Goal: Task Accomplishment & Management: Manage account settings

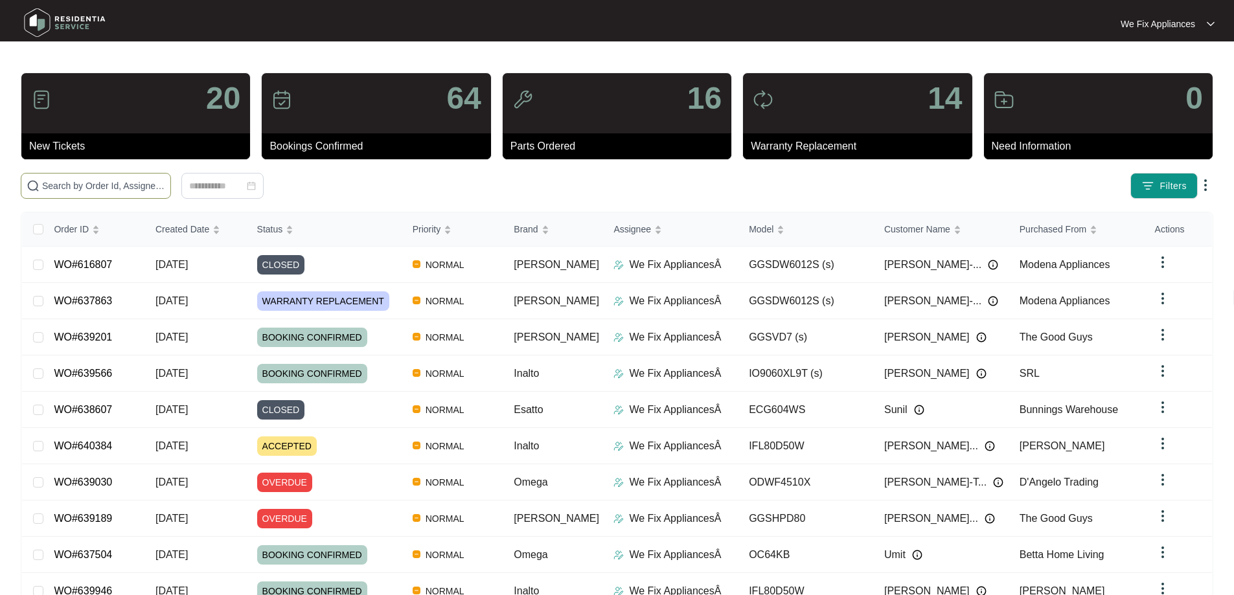
paste input "639311"
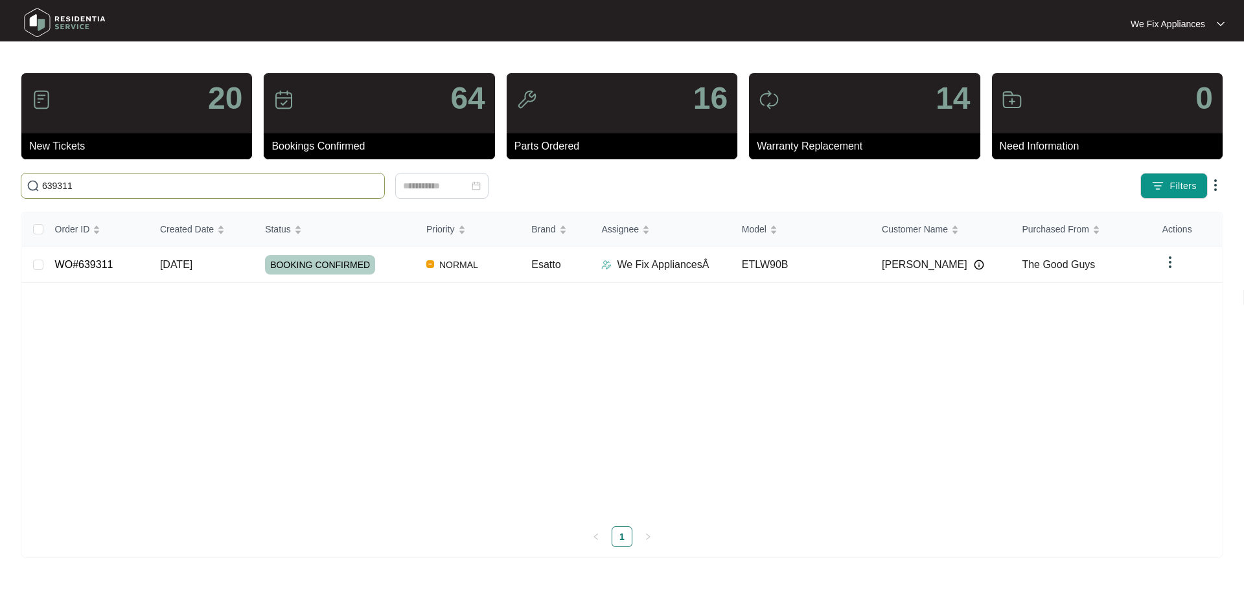
type input "639311"
click at [104, 263] on link "WO#639311" at bounding box center [84, 264] width 58 height 11
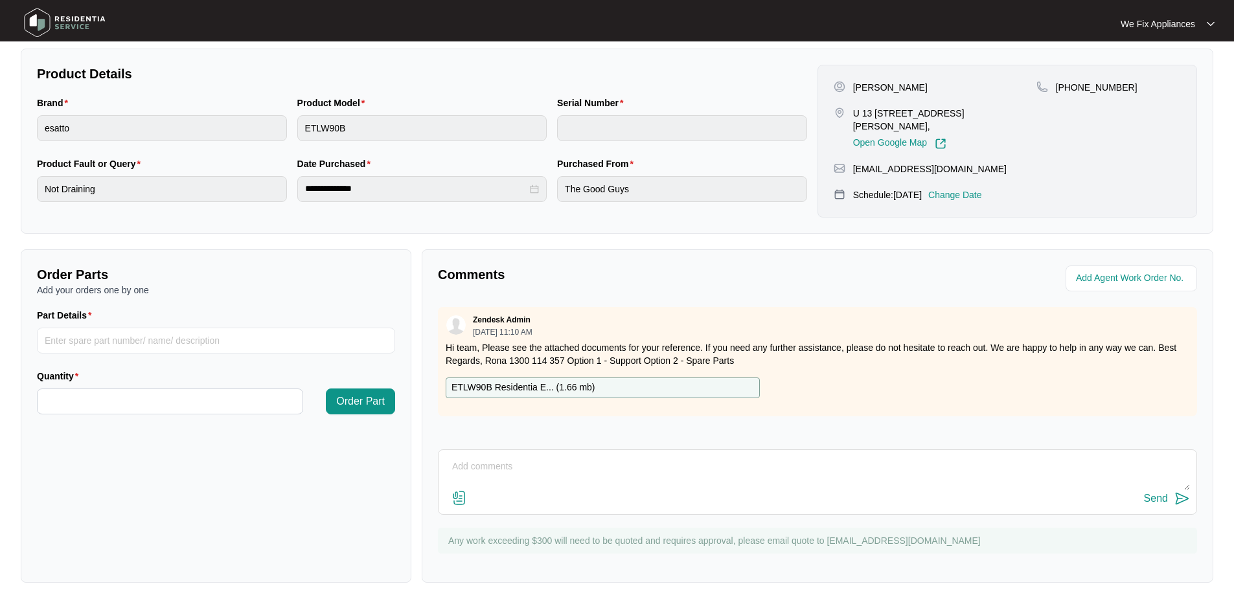
scroll to position [259, 0]
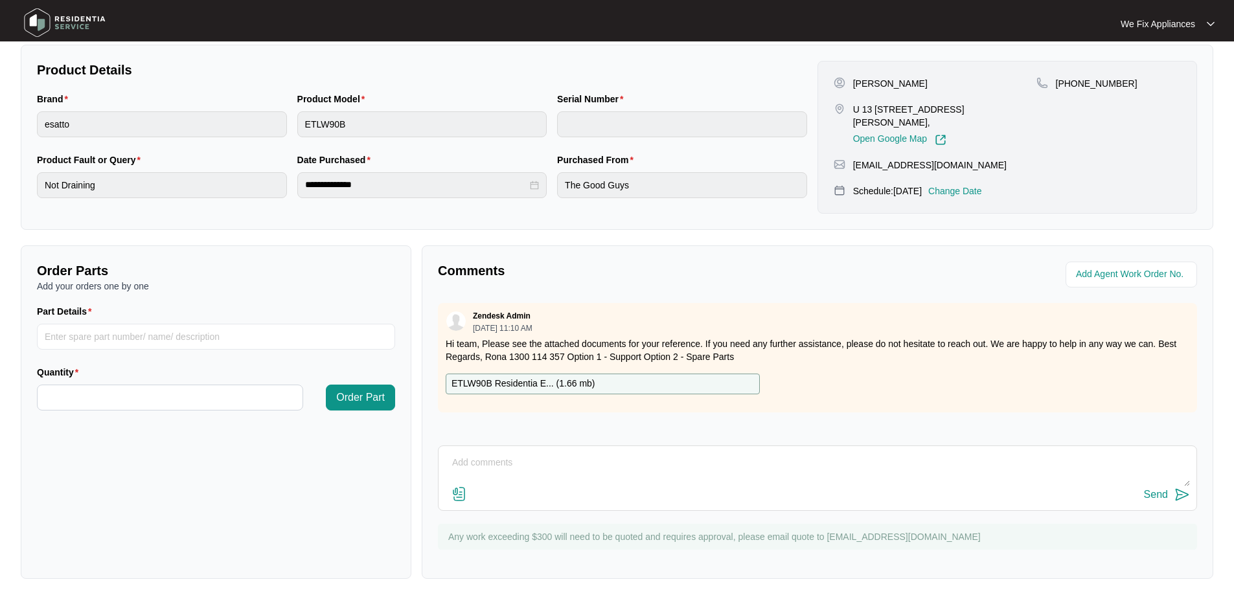
click at [714, 480] on textarea at bounding box center [817, 470] width 745 height 34
type textarea "t"
click at [650, 458] on textarea "Hi team, just fyi - tech turned up and customer said she isn't available" at bounding box center [817, 470] width 745 height 34
click at [638, 464] on textarea "Hi team, just fyi - tech turned up and customer said she isn't available" at bounding box center [817, 470] width 745 height 34
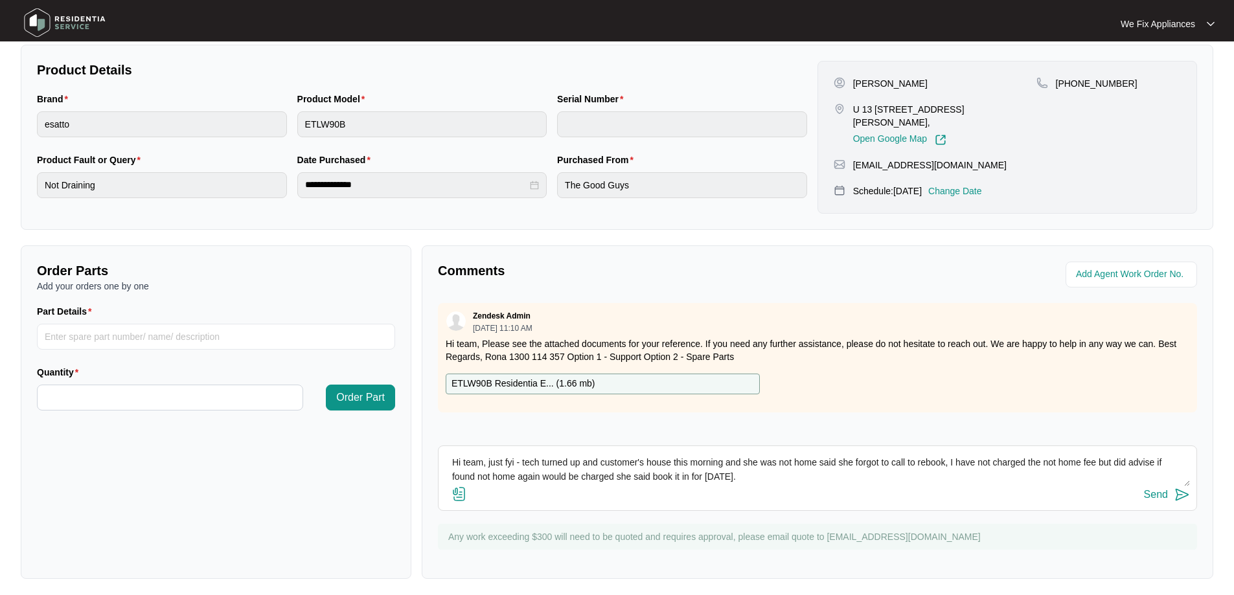
type textarea "Hi team, just fyi - tech turned up and customer's house this morning and she wa…"
click at [954, 185] on p "Change Date" at bounding box center [955, 191] width 54 height 13
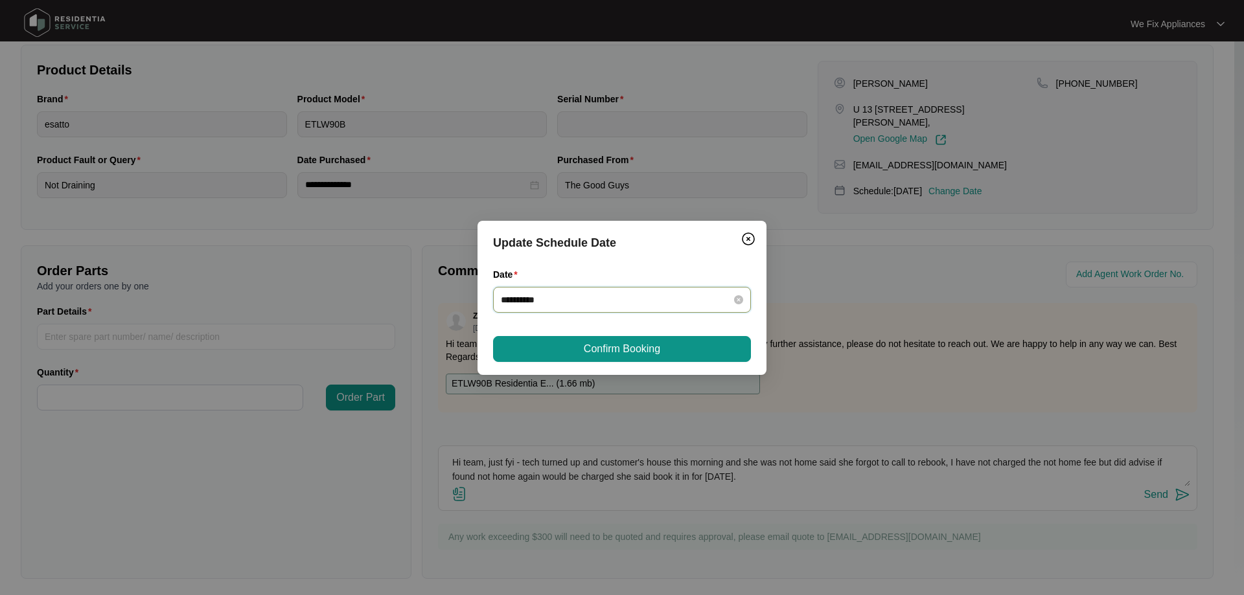
click at [580, 293] on input "**********" at bounding box center [614, 300] width 227 height 14
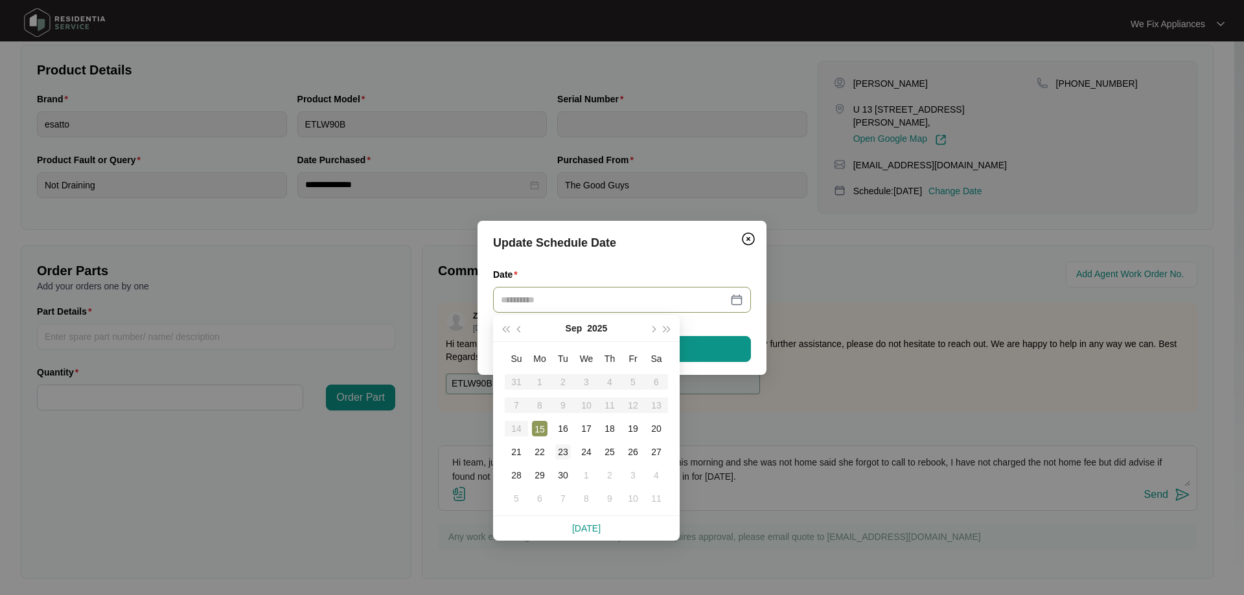
click at [557, 454] on div "23" at bounding box center [563, 452] width 16 height 16
type input "**********"
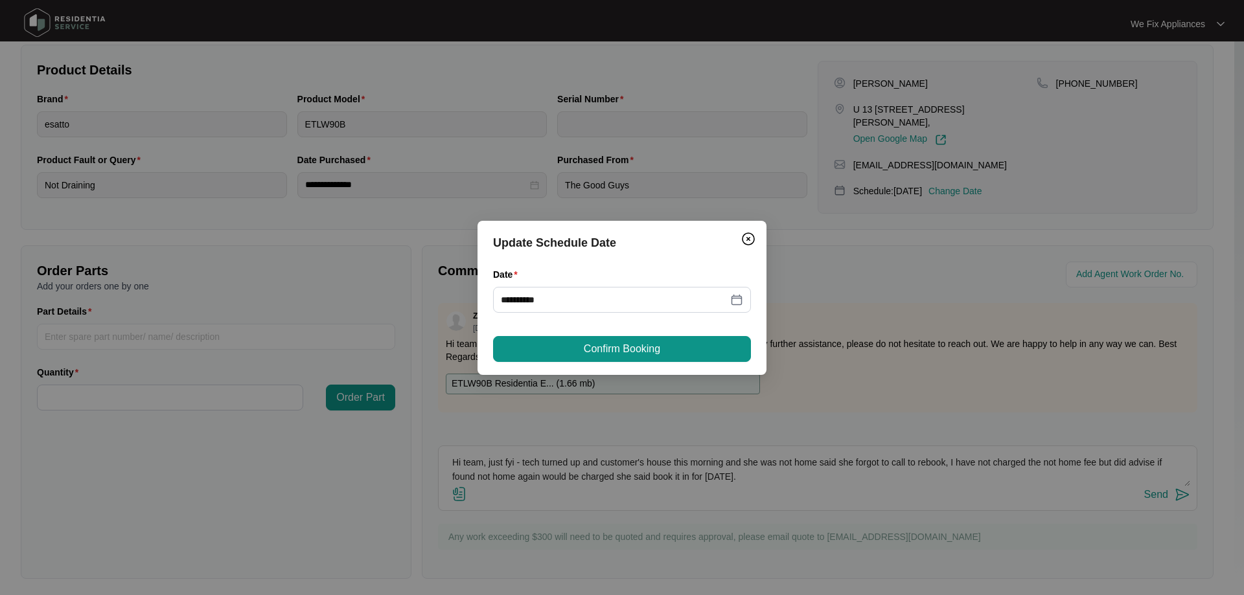
click at [602, 365] on div "**********" at bounding box center [621, 298] width 289 height 154
click at [612, 356] on span "Confirm Booking" at bounding box center [622, 349] width 76 height 16
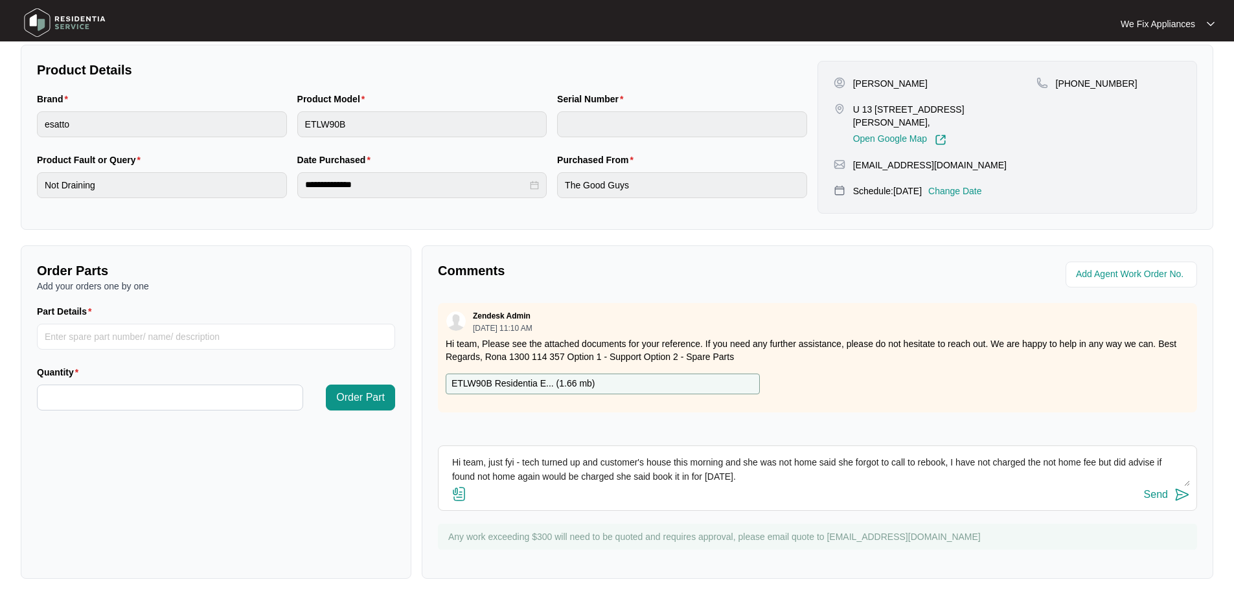
click at [77, 28] on img at bounding box center [64, 22] width 91 height 39
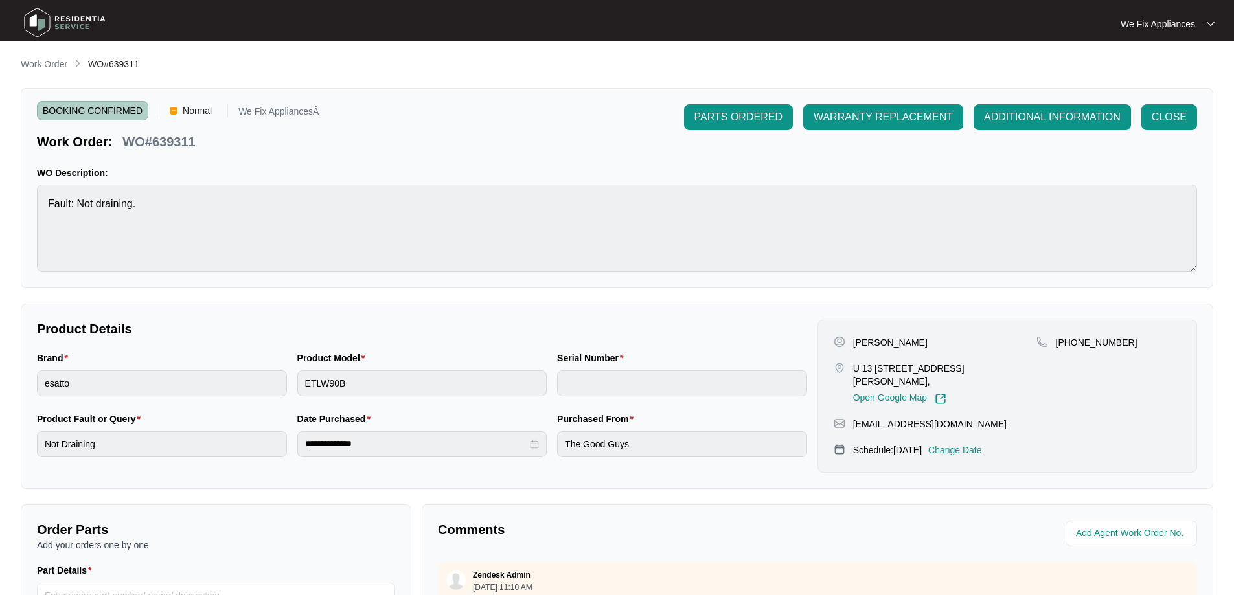
click at [84, 23] on img at bounding box center [64, 22] width 91 height 39
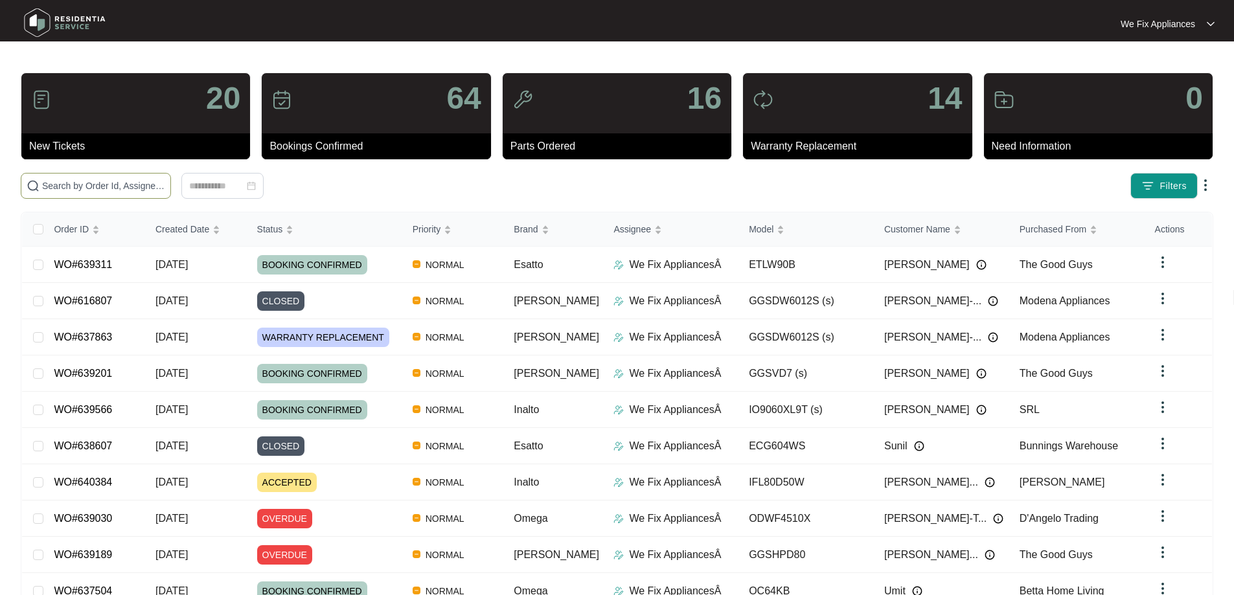
paste input "640384"
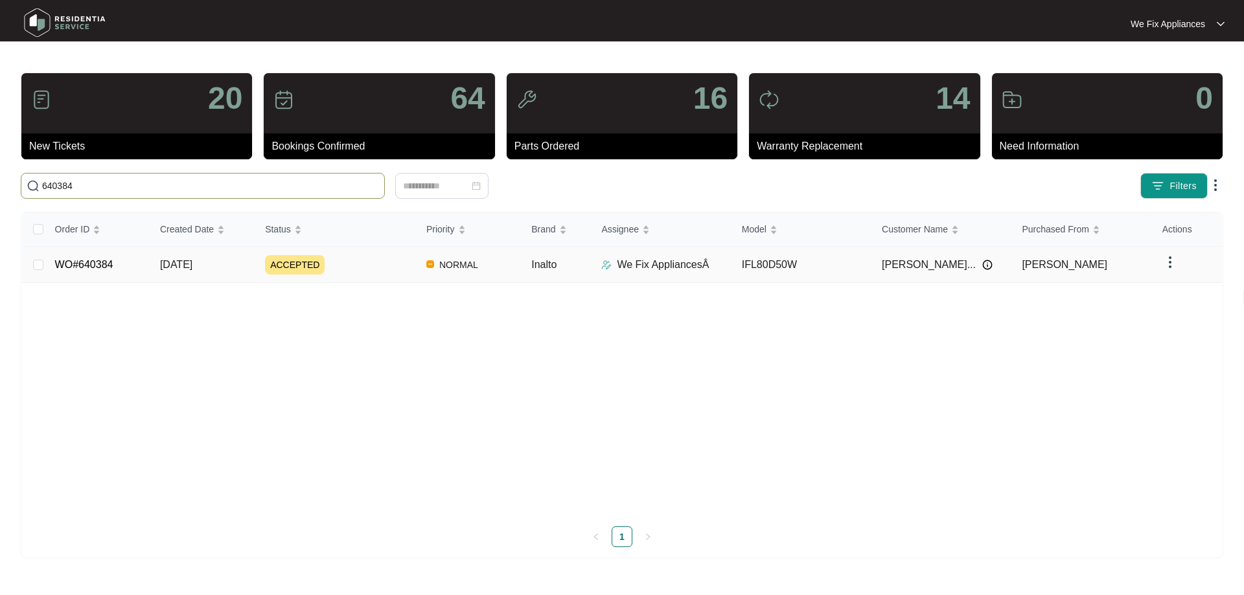
type input "640384"
click at [80, 271] on td "WO#640384" at bounding box center [97, 265] width 105 height 36
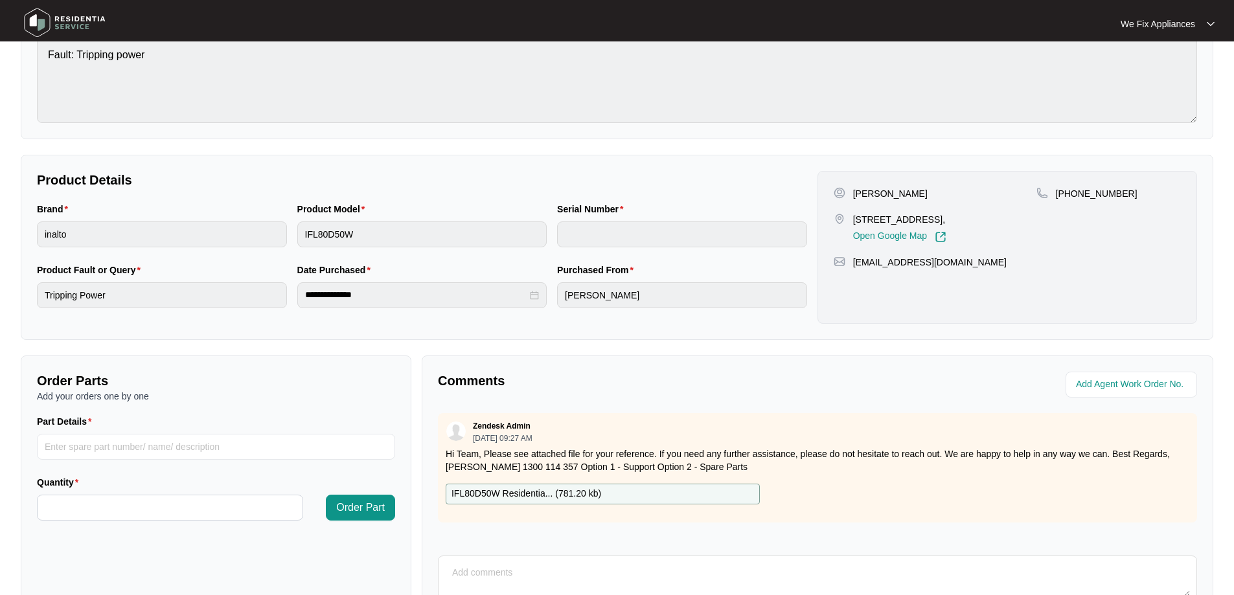
scroll to position [264, 0]
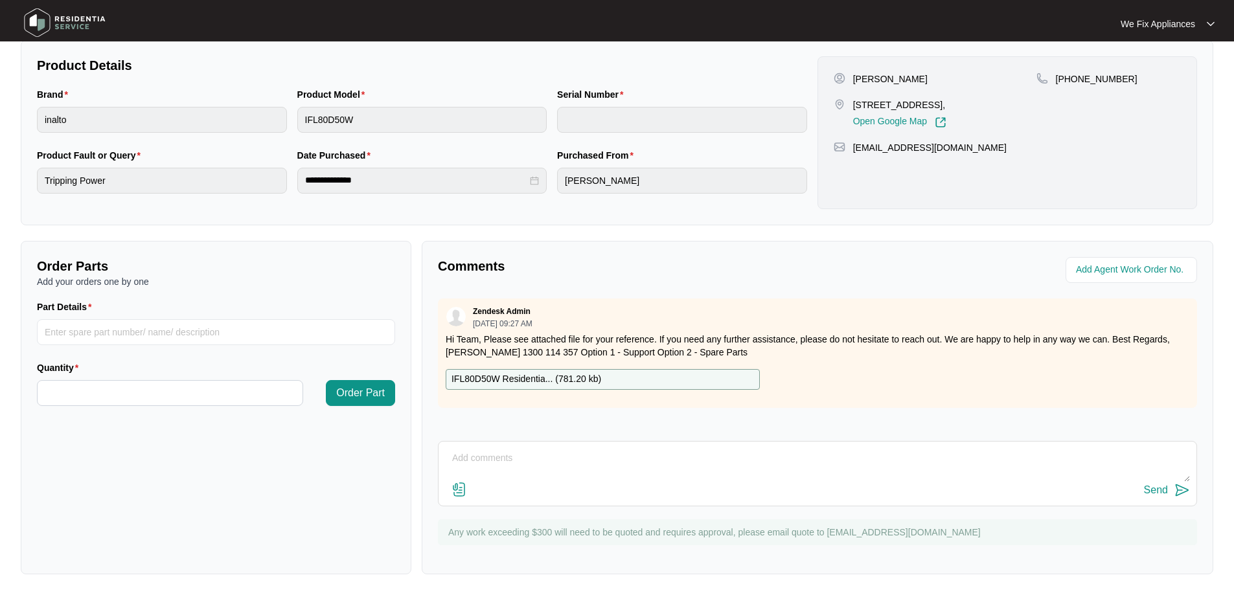
click at [639, 464] on textarea at bounding box center [817, 465] width 745 height 34
click at [1162, 477] on textarea "Hi team, no answer sent a text to call us back and book on thank you." at bounding box center [817, 465] width 745 height 34
type textarea "Hi team, no answer sent a text to call us back and book on thank you."
click at [1167, 487] on div "Send" at bounding box center [1156, 491] width 24 height 12
click at [60, 17] on img at bounding box center [64, 22] width 91 height 39
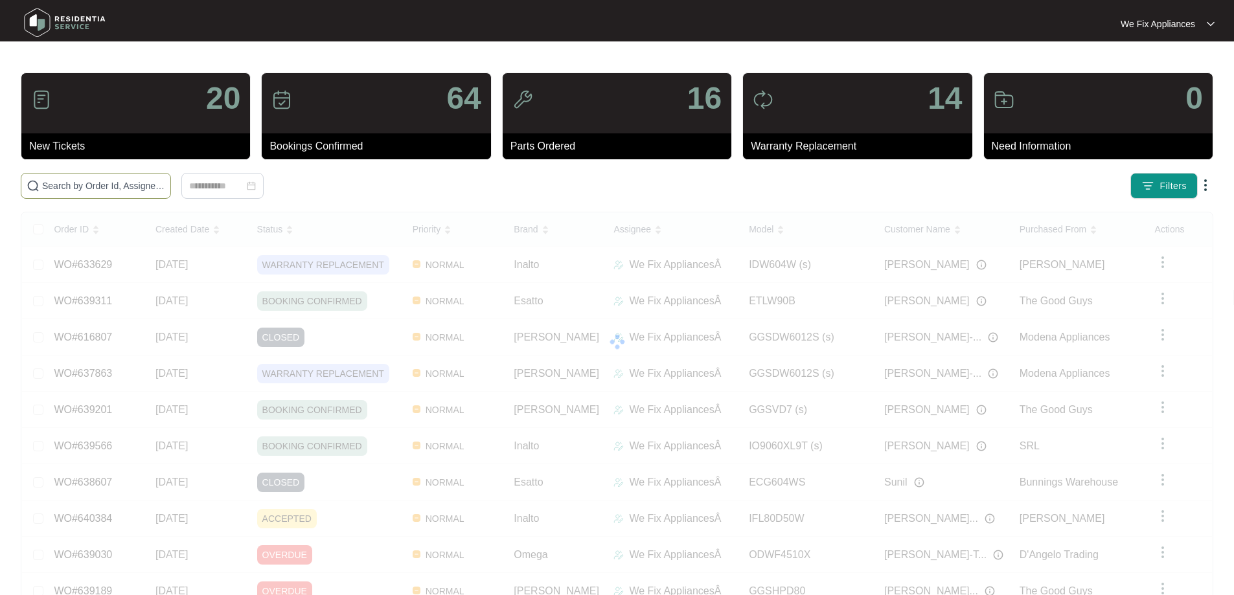
paste input "640384"
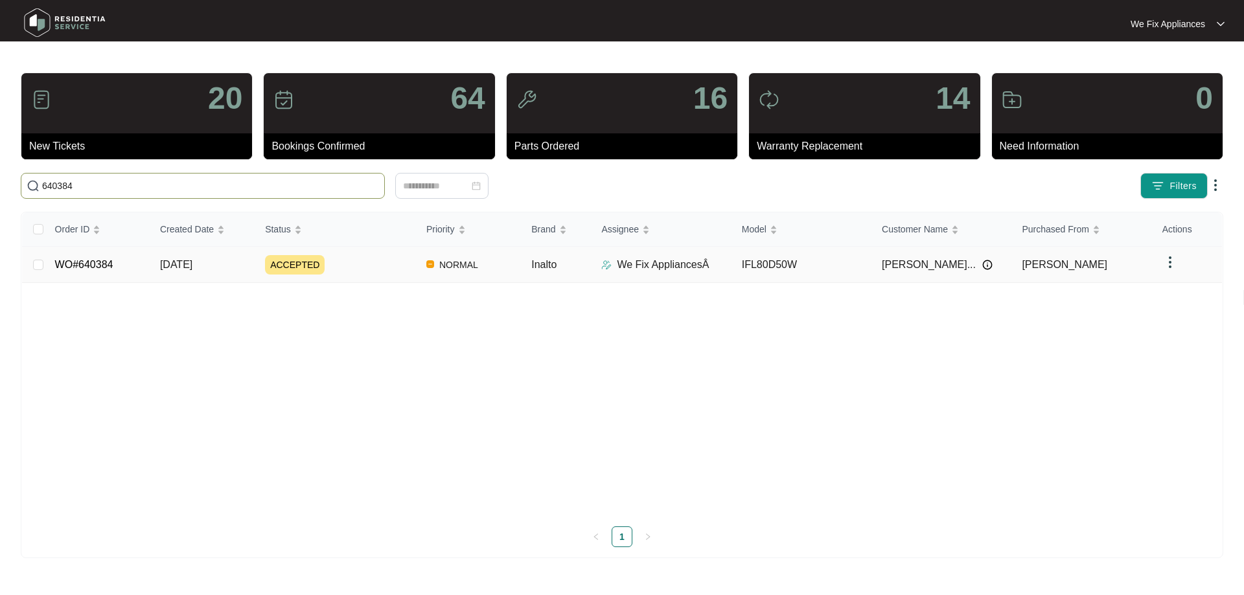
type input "640384"
click at [69, 263] on link "WO#640384" at bounding box center [84, 264] width 58 height 11
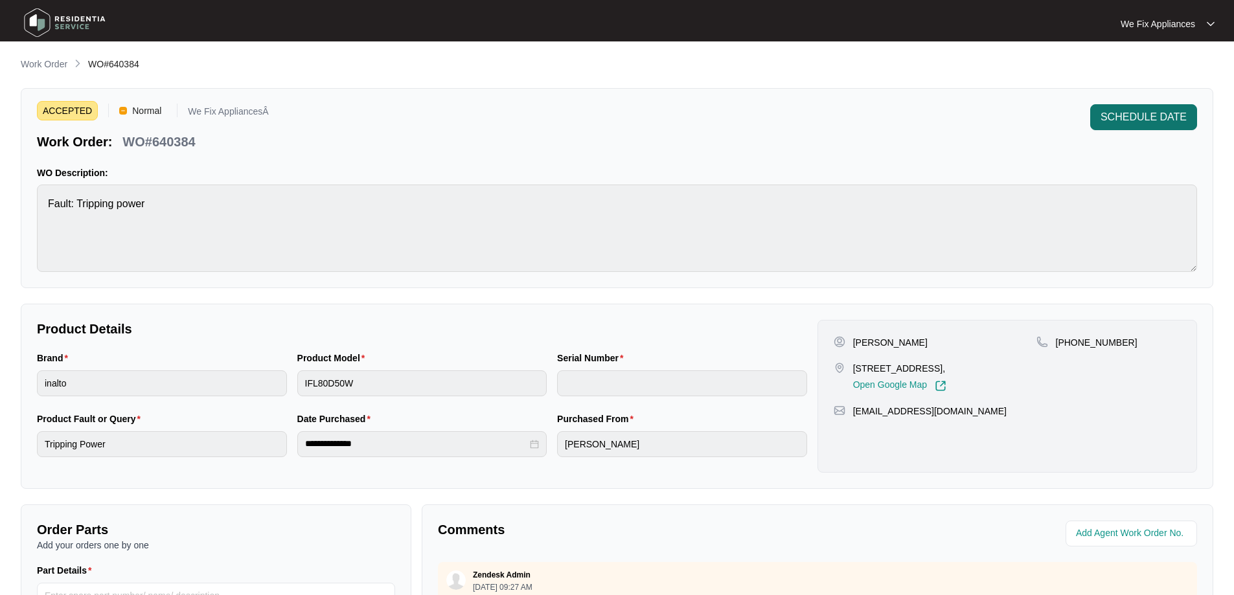
click at [1169, 125] on button "SCHEDULE DATE" at bounding box center [1143, 117] width 107 height 26
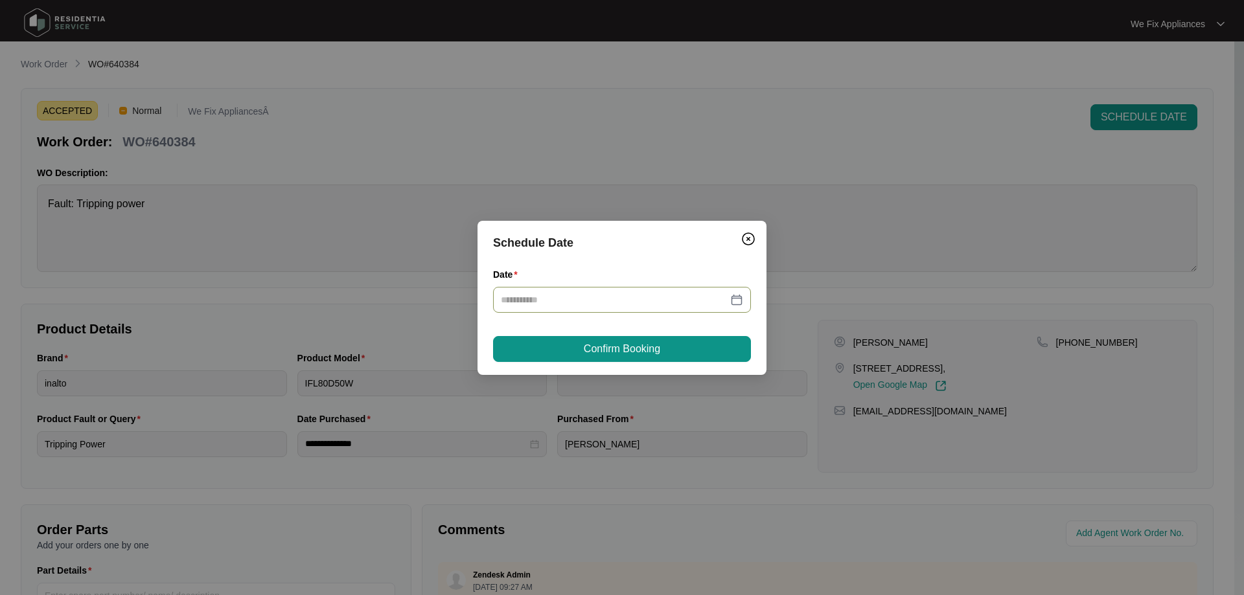
drag, startPoint x: 600, startPoint y: 301, endPoint x: 612, endPoint y: 301, distance: 11.7
click at [601, 300] on input "Date" at bounding box center [614, 300] width 227 height 14
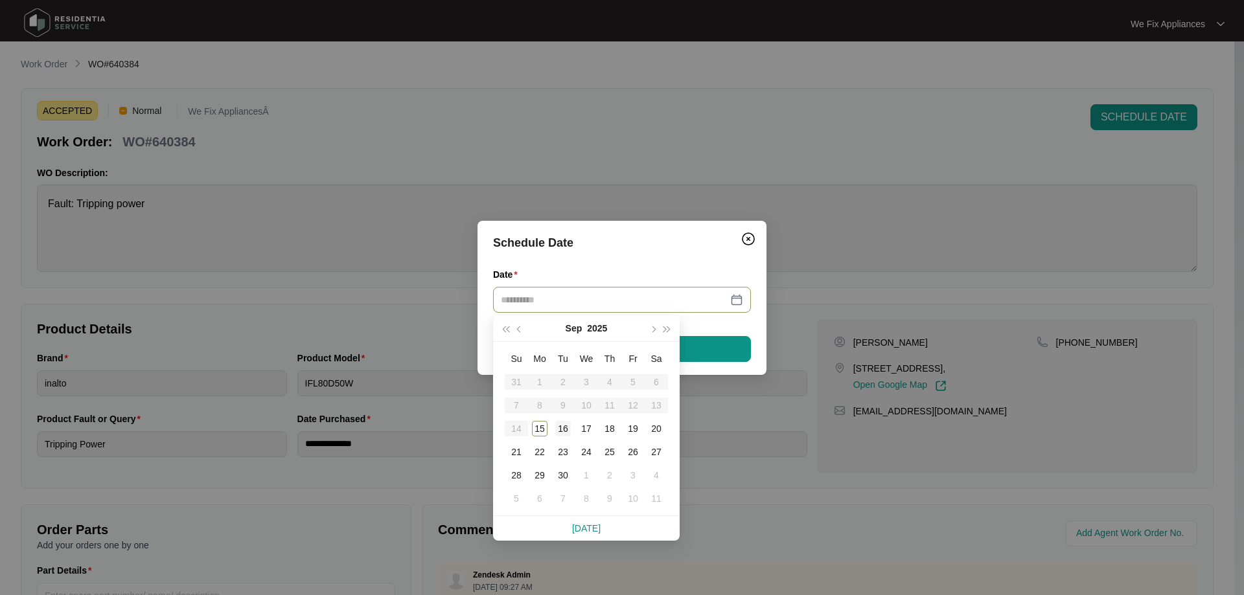
click at [566, 431] on div "16" at bounding box center [563, 429] width 16 height 16
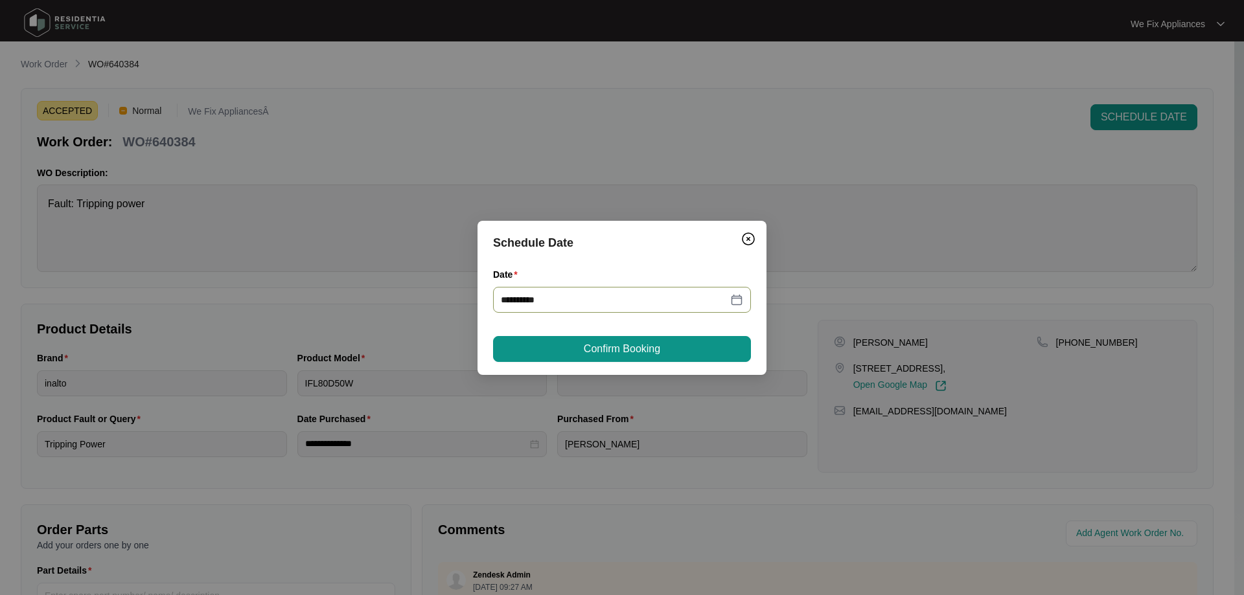
type input "**********"
click at [636, 343] on span "Confirm Booking" at bounding box center [622, 349] width 76 height 16
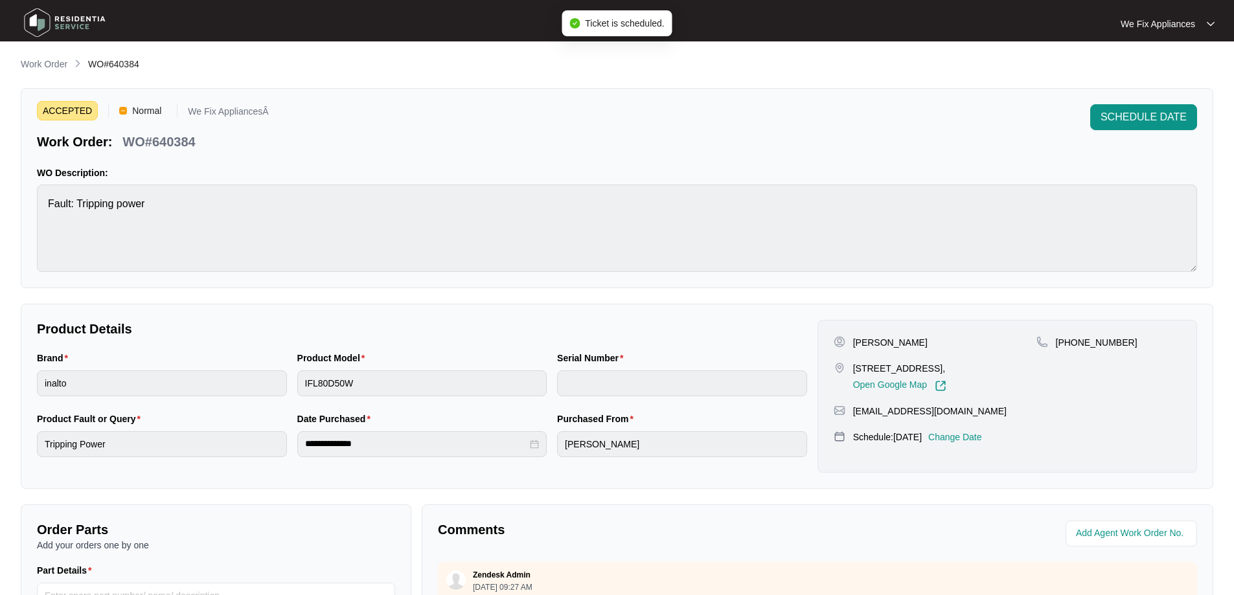
click at [82, 19] on img at bounding box center [64, 22] width 91 height 39
